Goal: Task Accomplishment & Management: Use online tool/utility

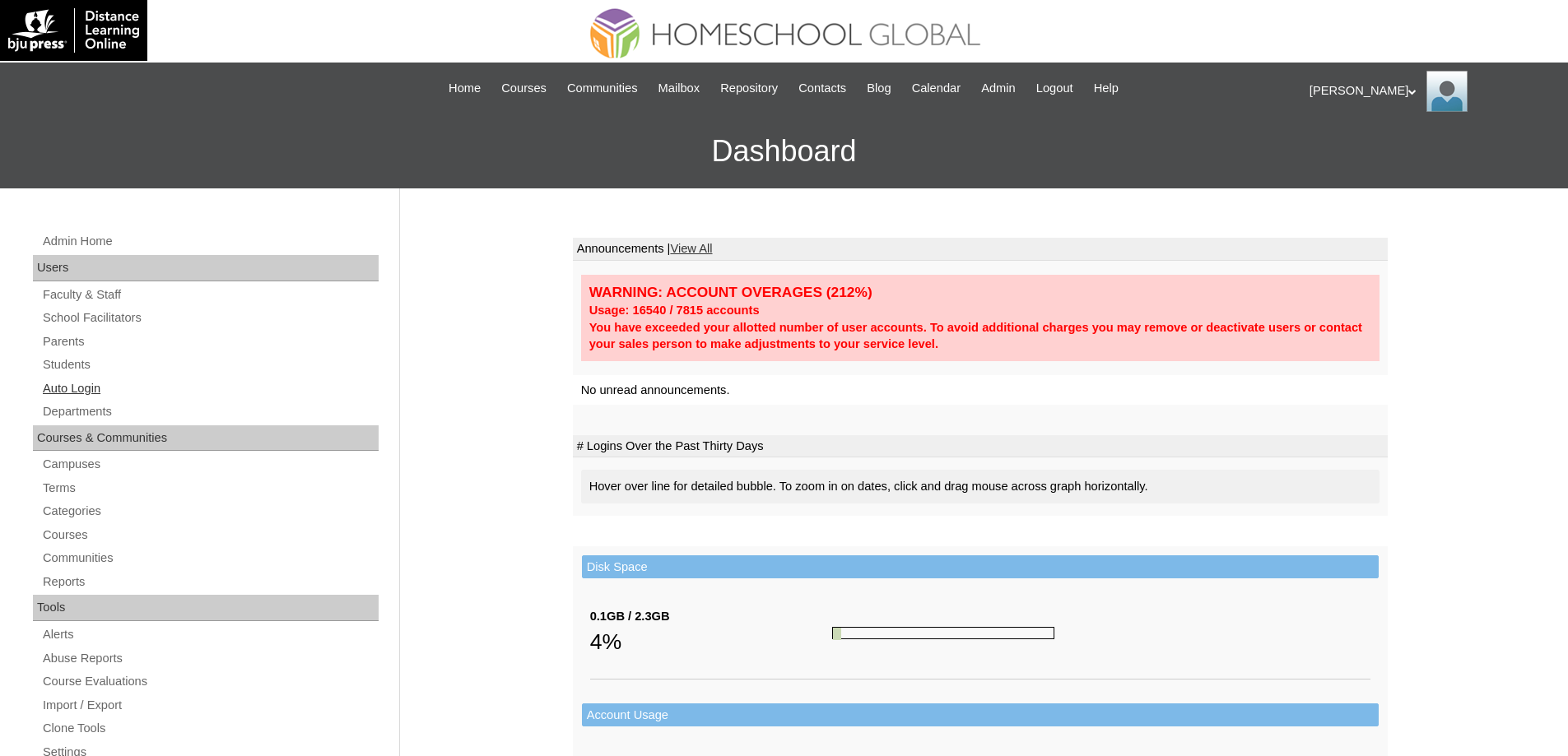
click at [139, 384] on link "Auto Login" at bounding box center [210, 388] width 337 height 21
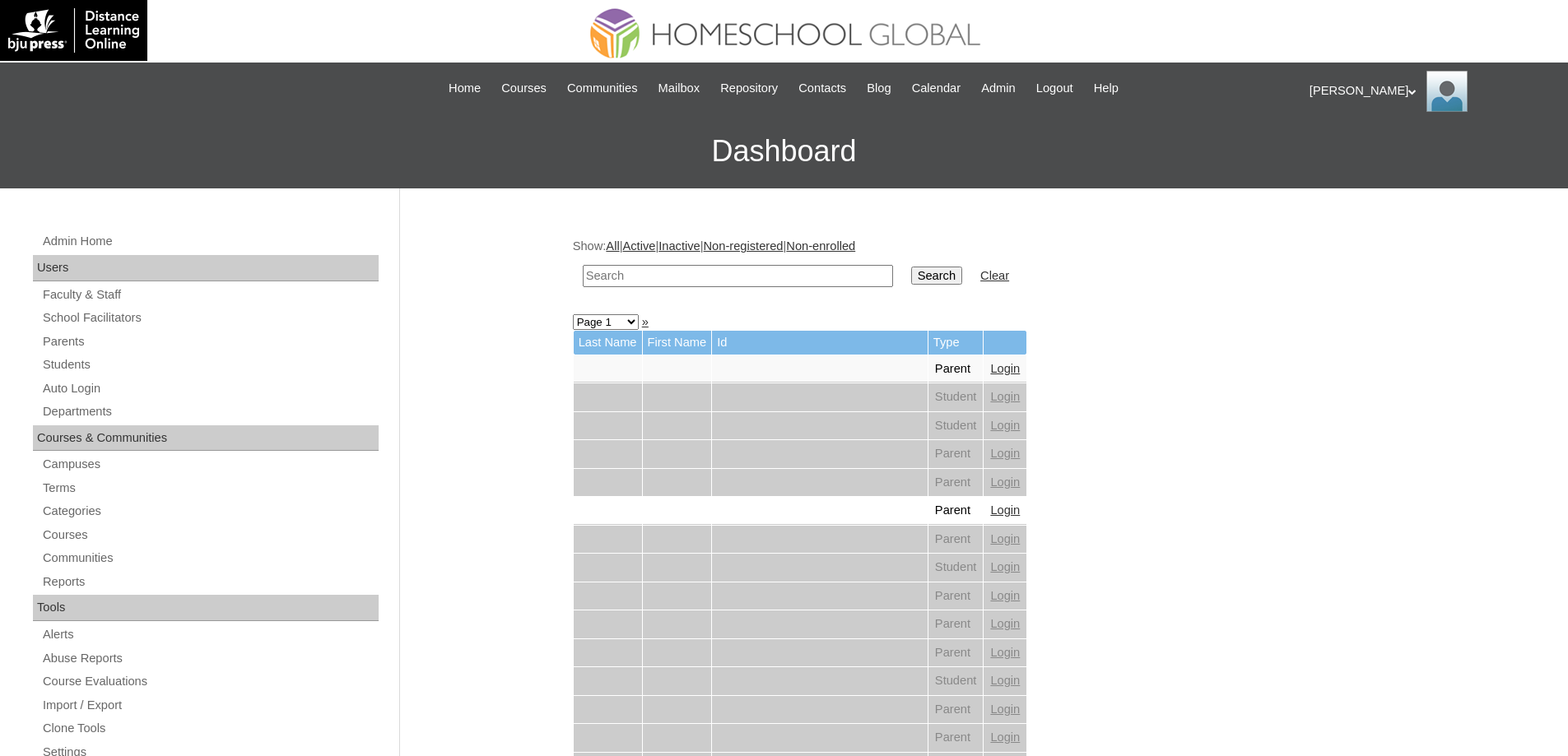
click at [706, 283] on input "text" at bounding box center [738, 275] width 310 height 22
paste input "Theo Jos"
type input "Theo Jos"
click at [952, 271] on input "Search" at bounding box center [936, 275] width 51 height 18
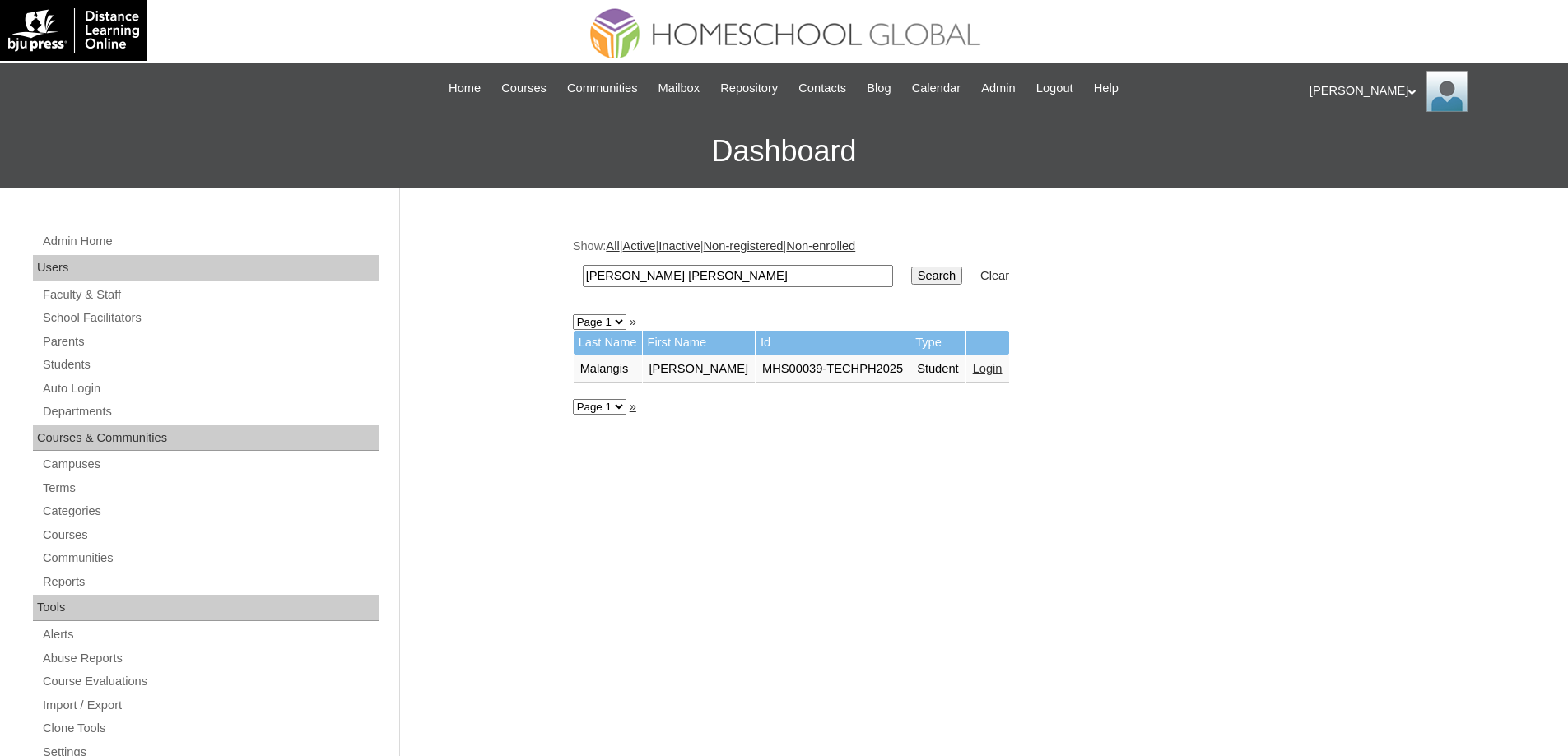
click at [979, 361] on td "Login" at bounding box center [988, 369] width 43 height 28
click at [979, 364] on link "Login" at bounding box center [987, 369] width 30 height 13
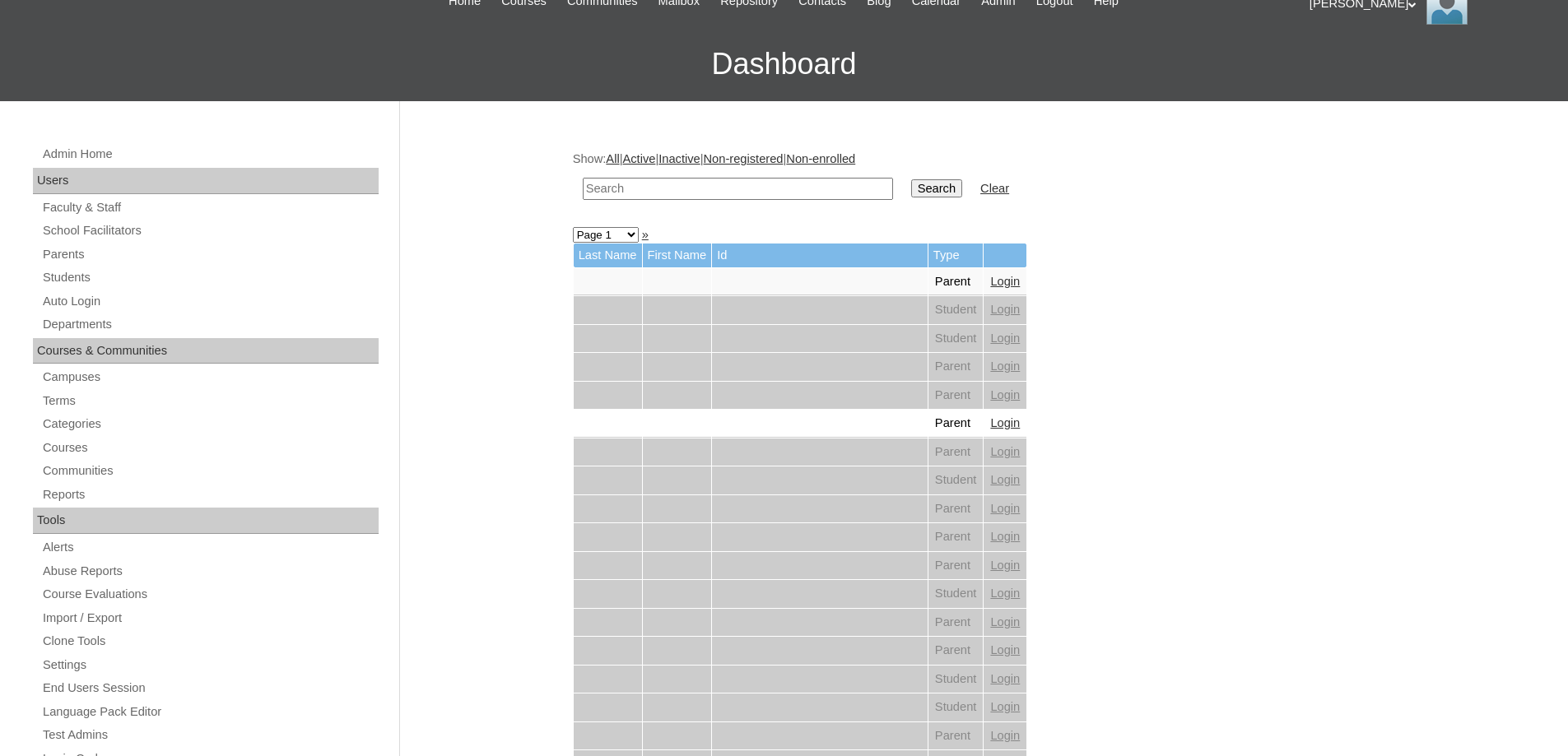
scroll to position [164, 0]
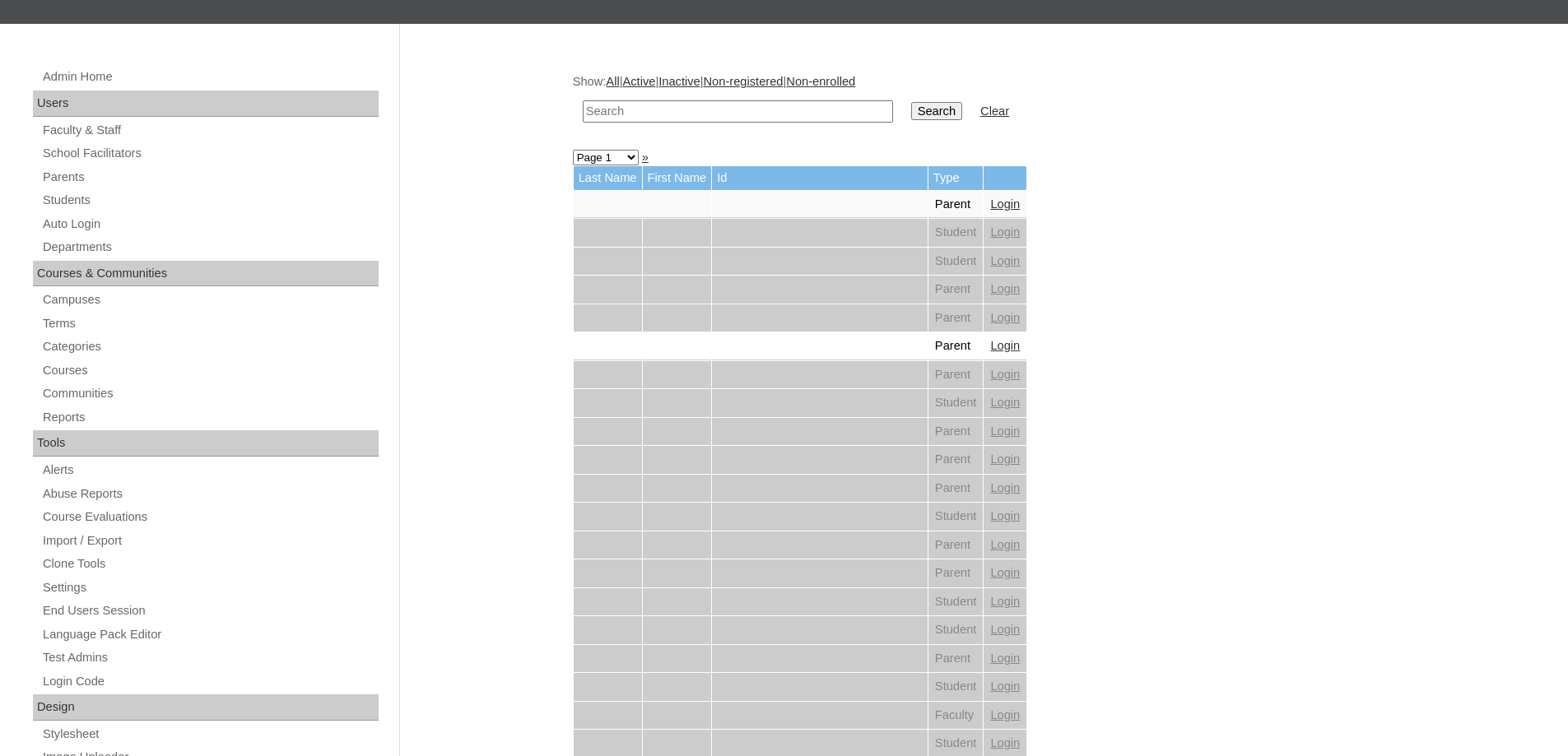
drag, startPoint x: 738, startPoint y: 114, endPoint x: 889, endPoint y: 123, distance: 151.3
click at [742, 114] on input "text" at bounding box center [738, 111] width 310 height 22
paste input "Juliene Marie"
click at [893, 120] on input "[PERSON_NAME]" at bounding box center [738, 111] width 310 height 22
type input "[PERSON_NAME]"
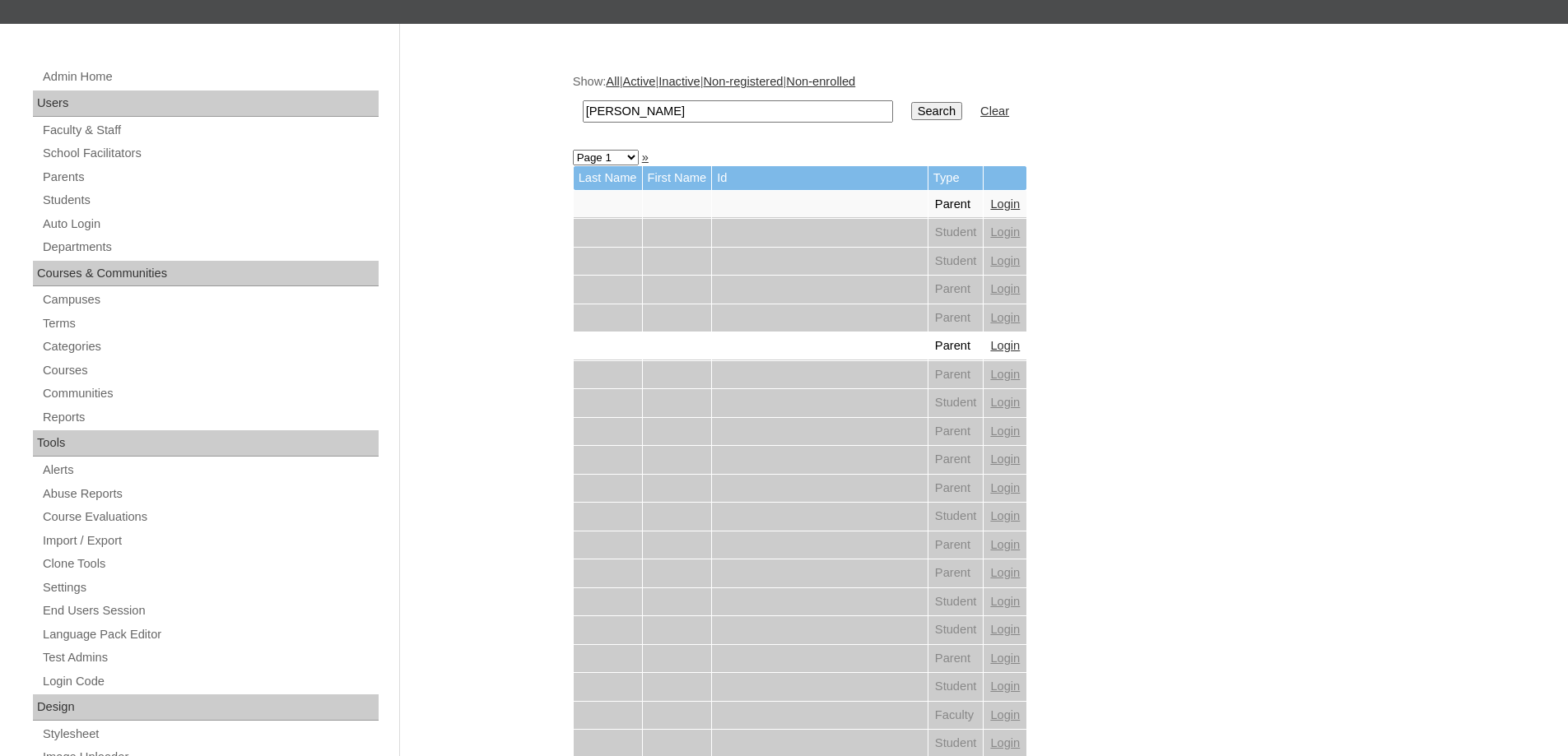
click at [931, 114] on input "Search" at bounding box center [936, 111] width 51 height 18
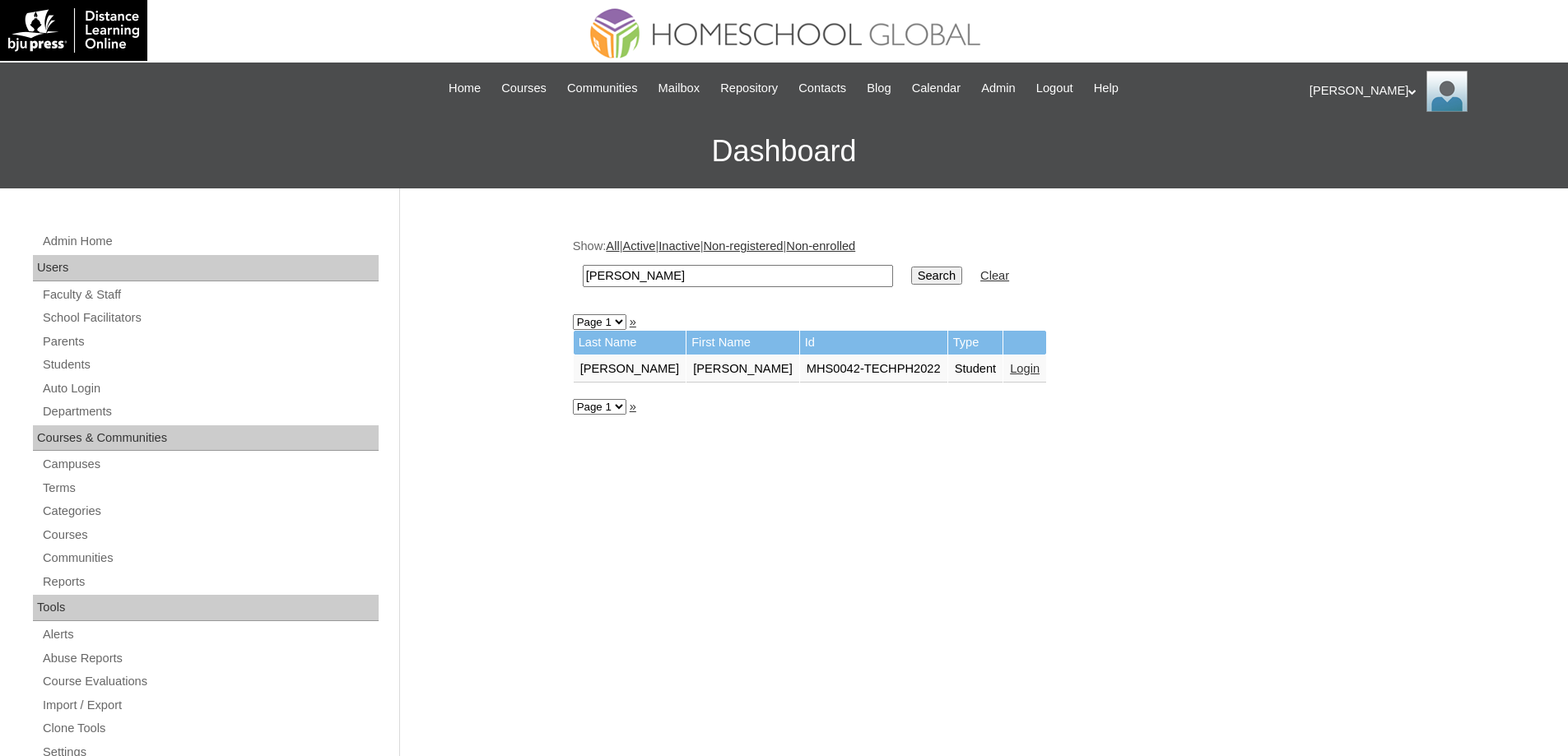
click at [1010, 372] on link "Login" at bounding box center [1024, 369] width 30 height 13
click at [1010, 367] on link "Login" at bounding box center [1024, 369] width 30 height 13
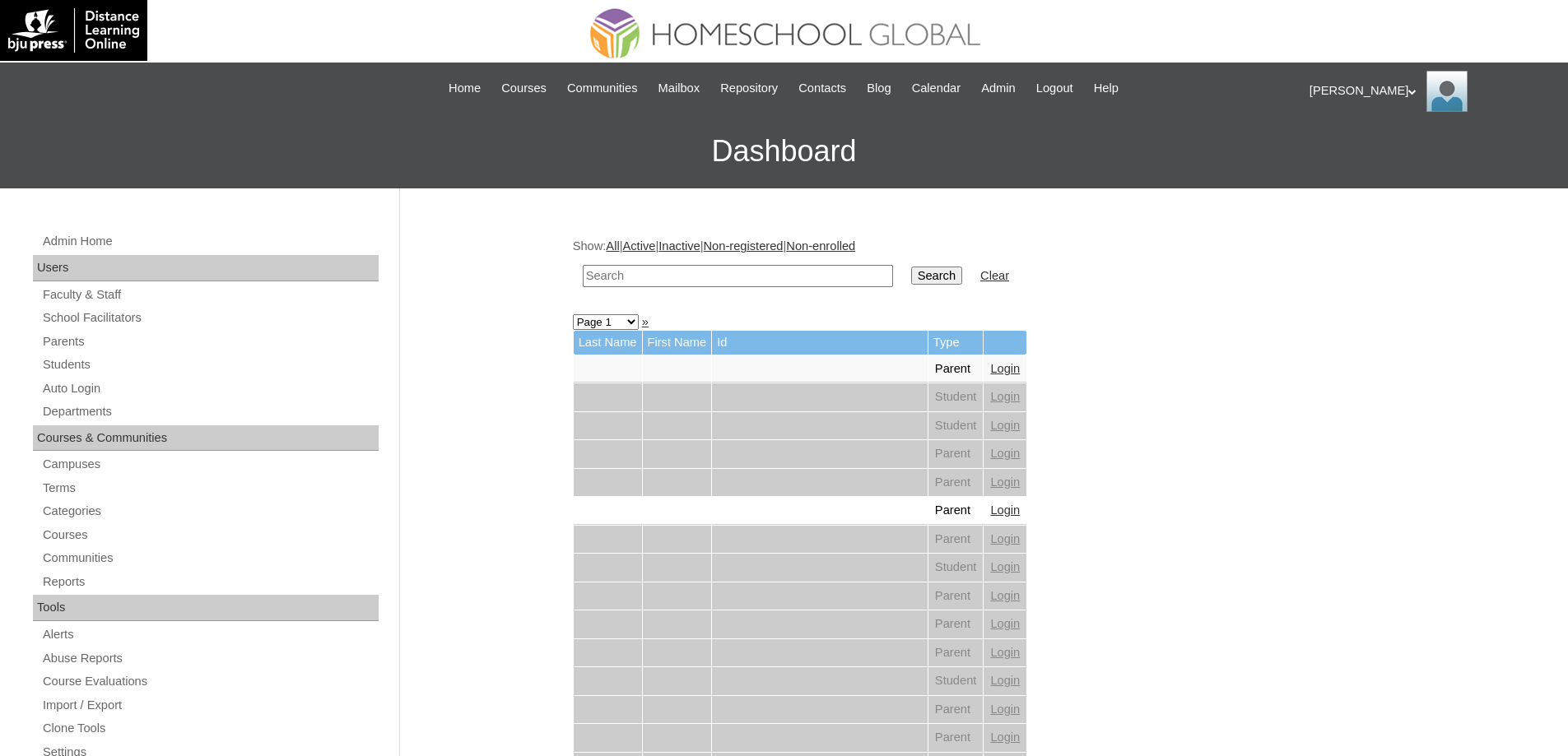
drag, startPoint x: 0, startPoint y: 0, endPoint x: 757, endPoint y: 271, distance: 804.0
click at [753, 271] on input "text" at bounding box center [738, 275] width 310 height 22
paste input "[PERSON_NAME]"
type input "[PERSON_NAME]"
click at [937, 280] on input "Search" at bounding box center [936, 275] width 51 height 18
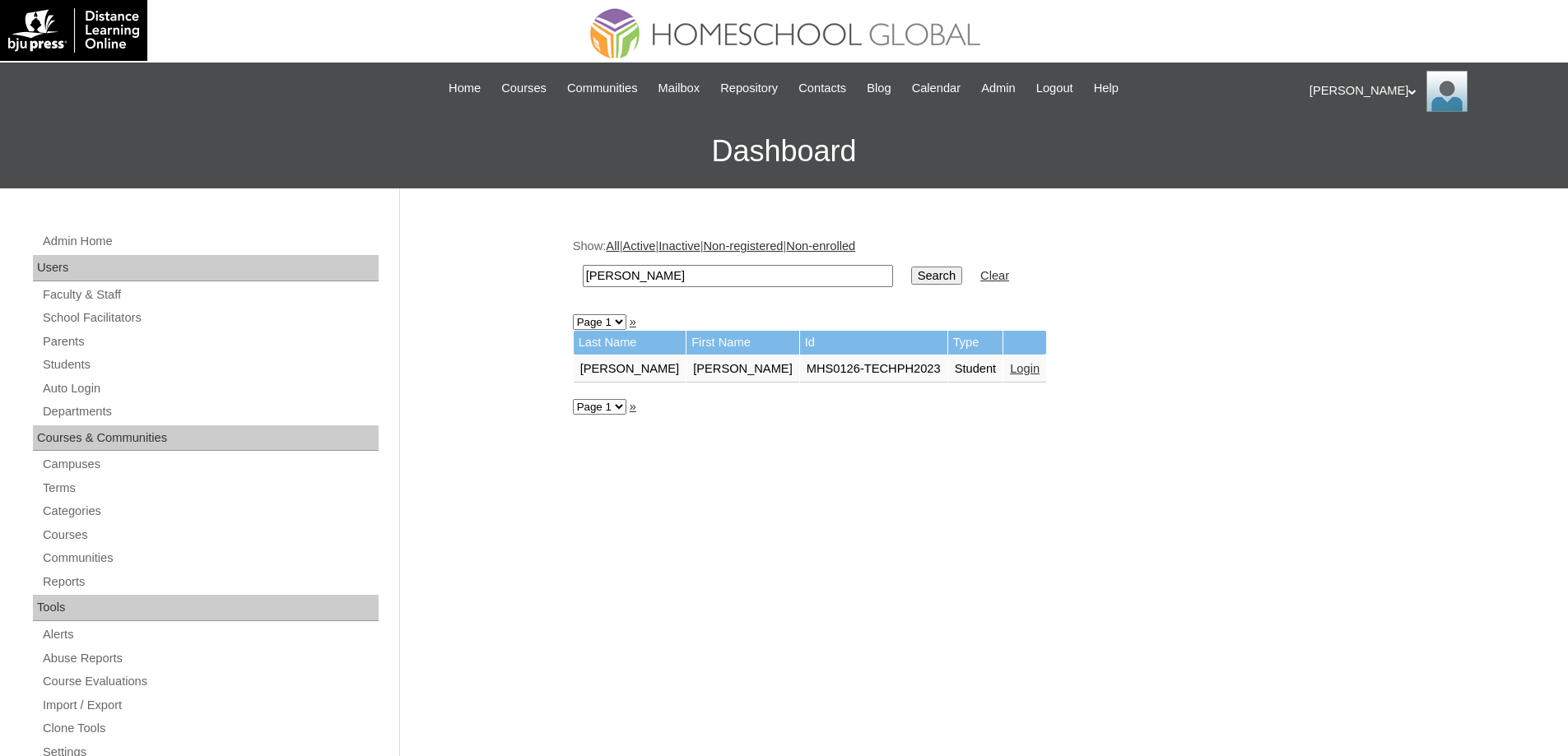
click at [1010, 375] on link "Login" at bounding box center [1024, 369] width 30 height 13
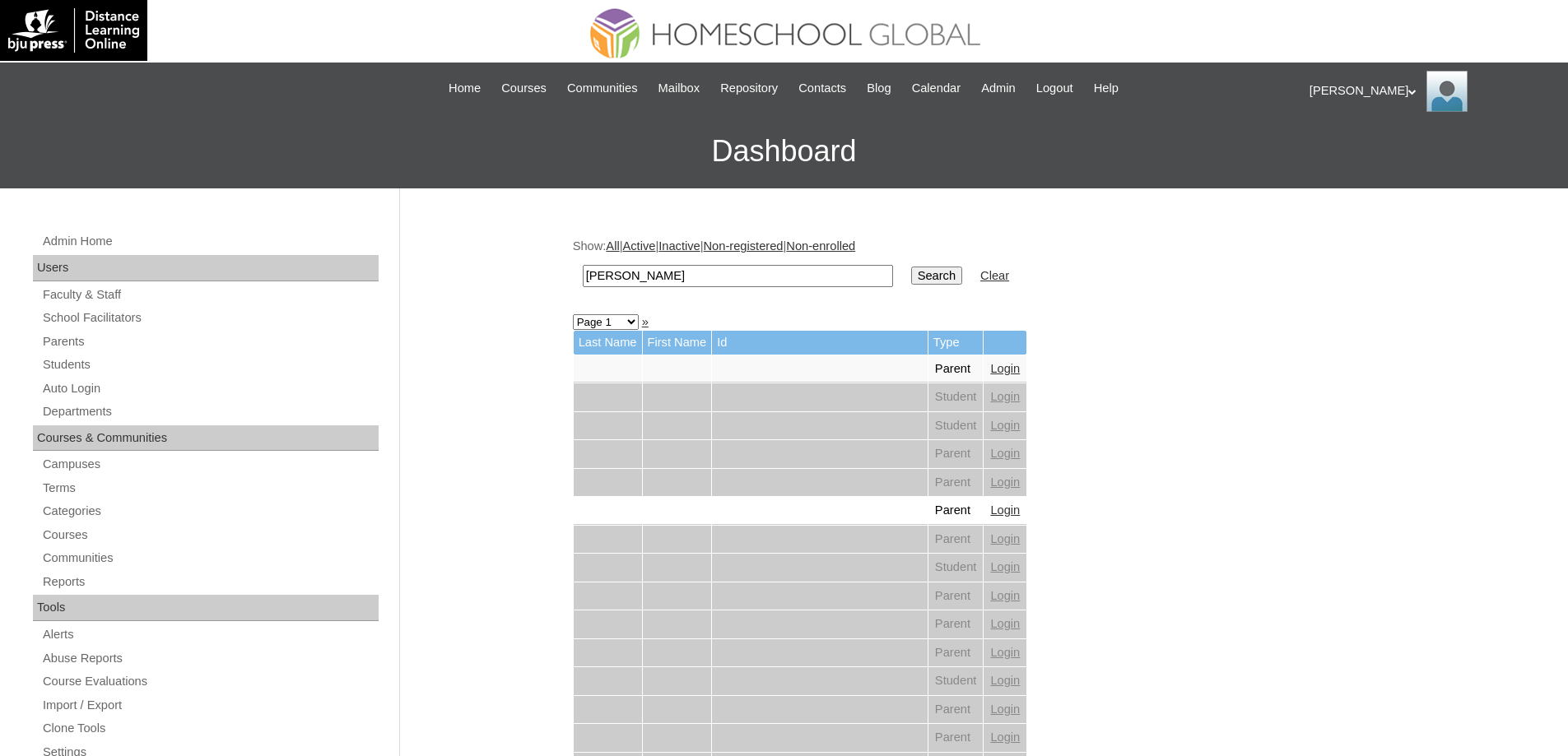
click at [962, 282] on input "Search" at bounding box center [936, 275] width 51 height 18
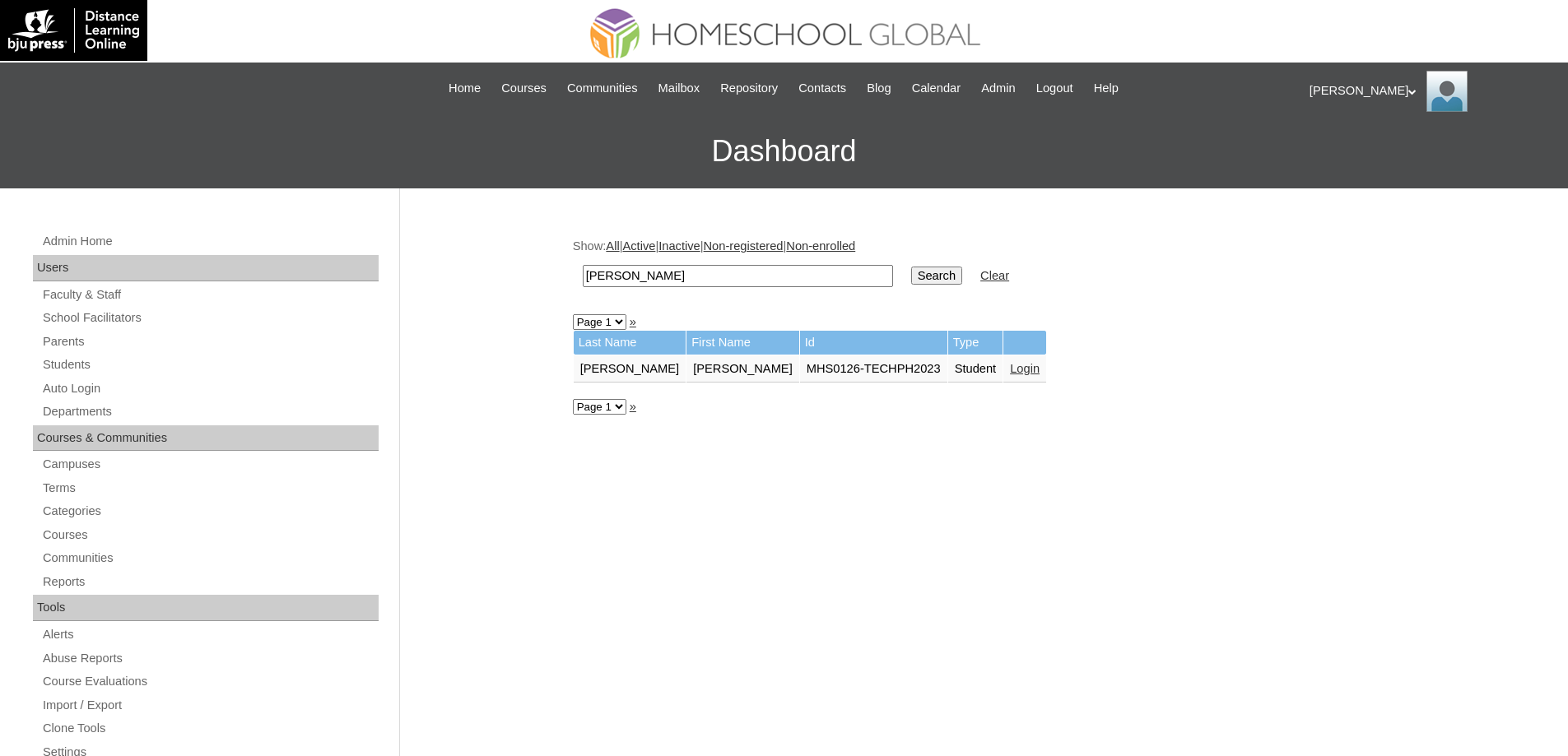
click at [1010, 370] on link "Login" at bounding box center [1024, 369] width 30 height 13
